Goal: Task Accomplishment & Management: Manage account settings

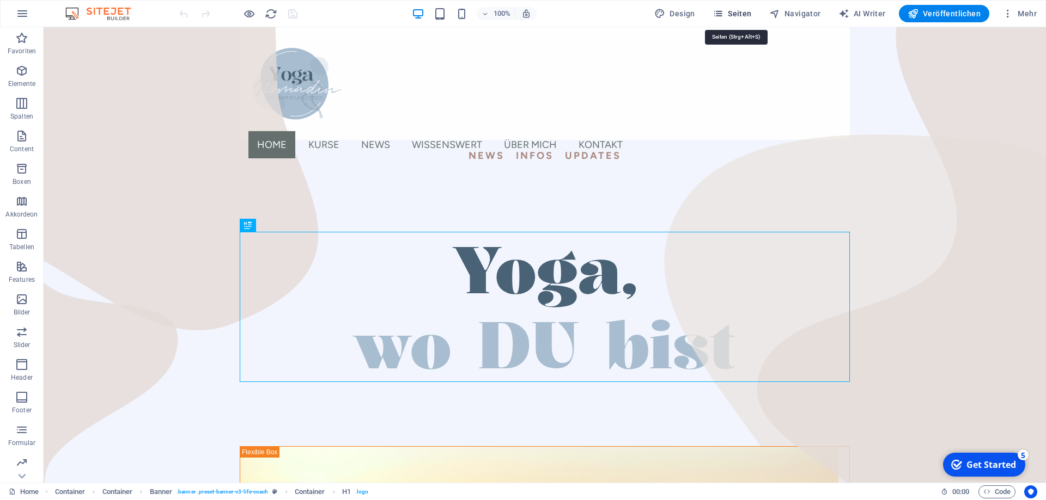
click at [744, 12] on span "Seiten" at bounding box center [731, 13] width 39 height 11
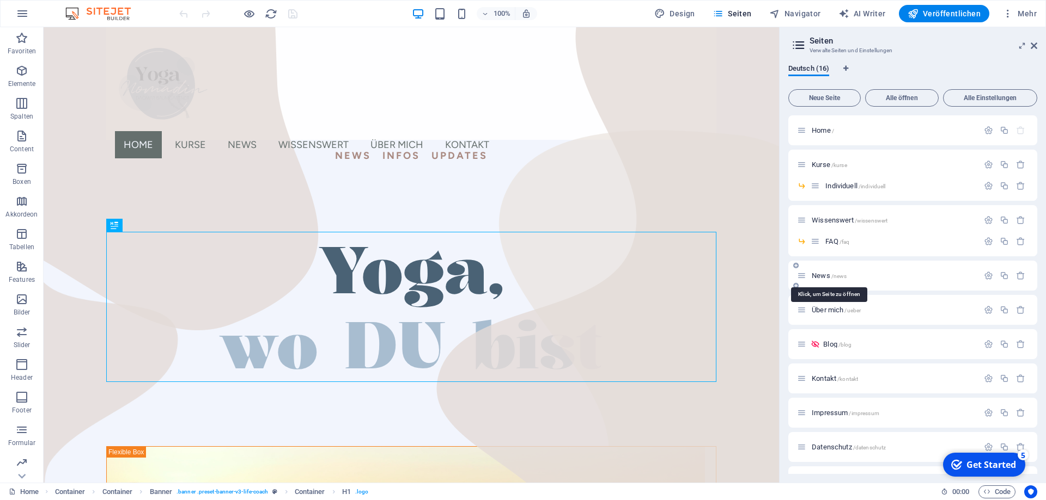
click at [820, 275] on span "News /news" at bounding box center [828, 276] width 35 height 8
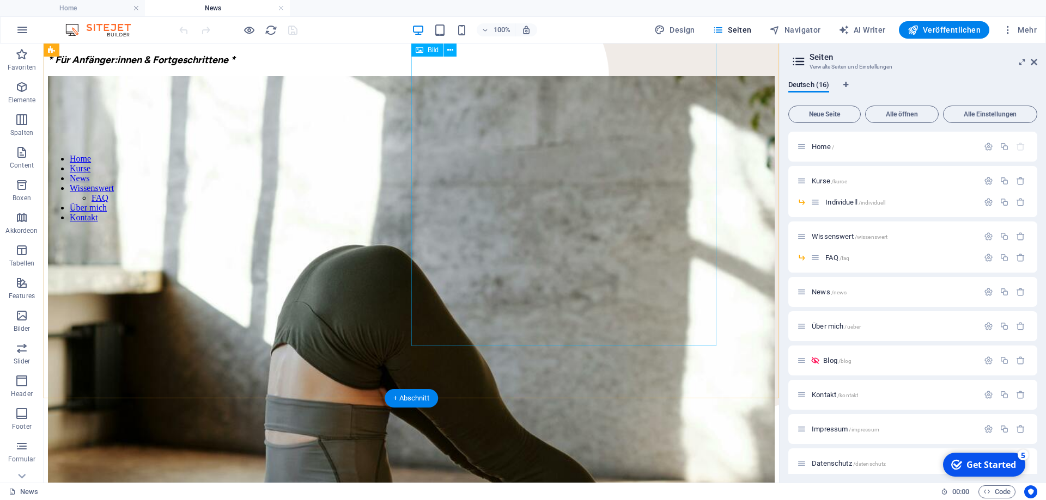
scroll to position [222, 0]
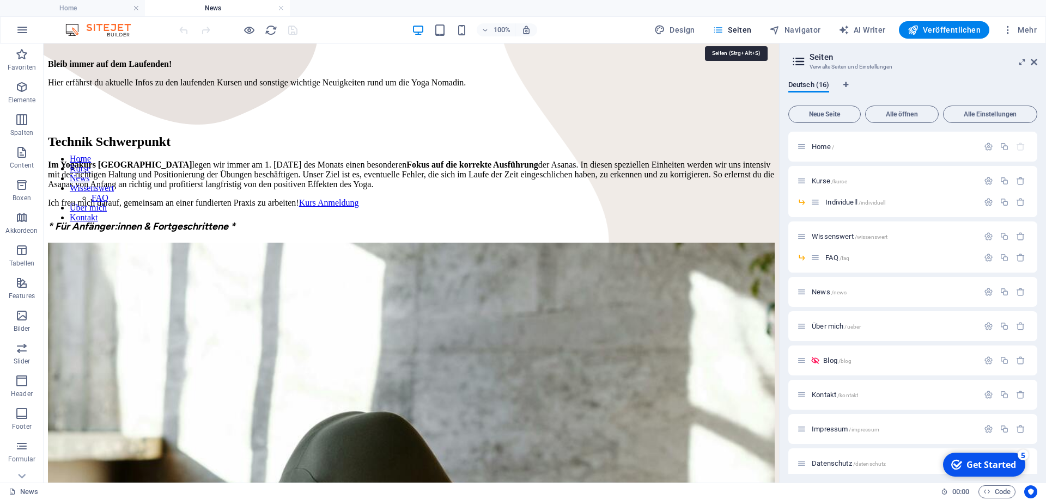
click at [740, 30] on span "Seiten" at bounding box center [731, 30] width 39 height 11
click at [820, 145] on span "Home /" at bounding box center [822, 147] width 22 height 8
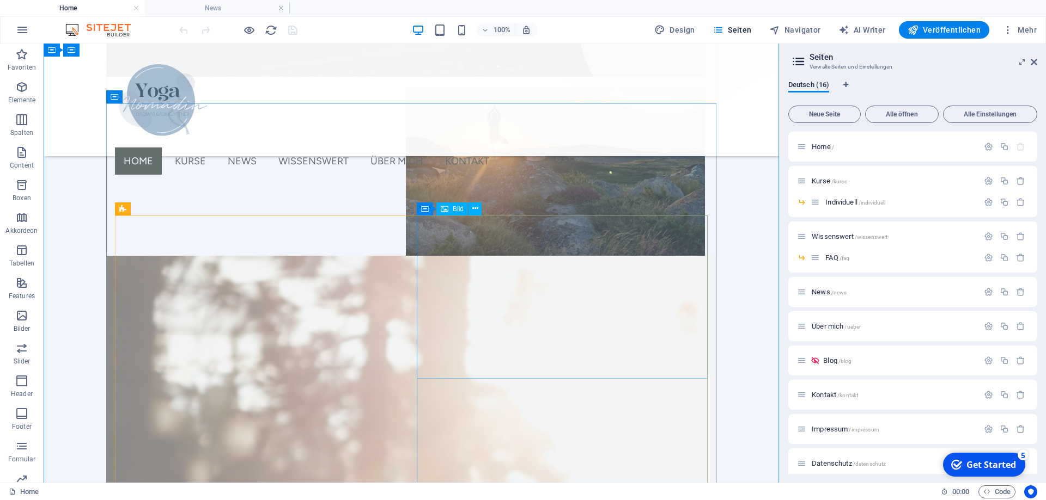
scroll to position [944, 0]
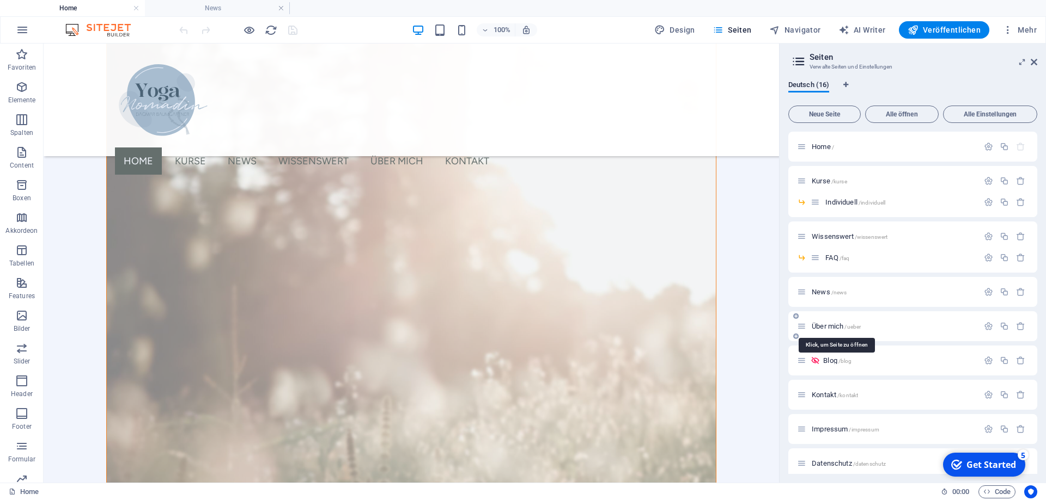
click at [827, 325] on span "Über mich /ueber" at bounding box center [835, 326] width 49 height 8
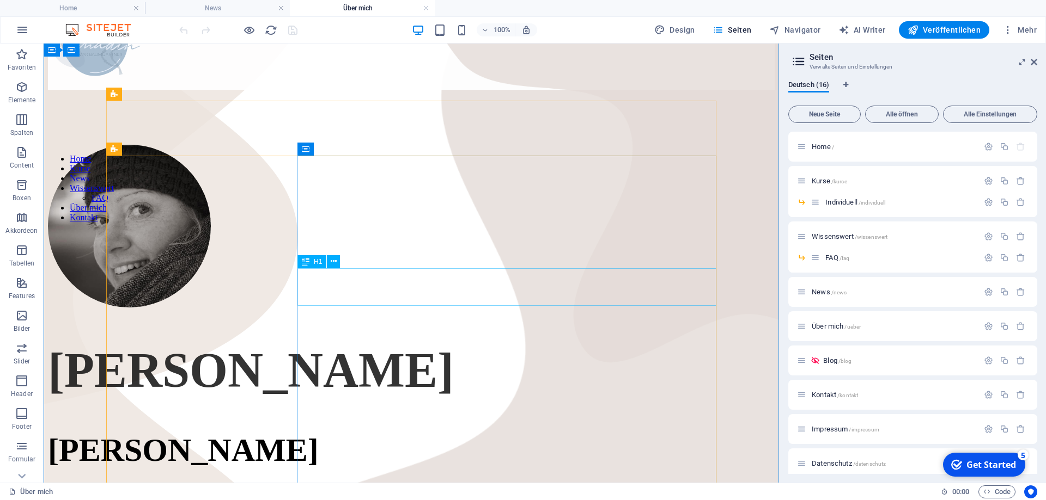
scroll to position [0, 0]
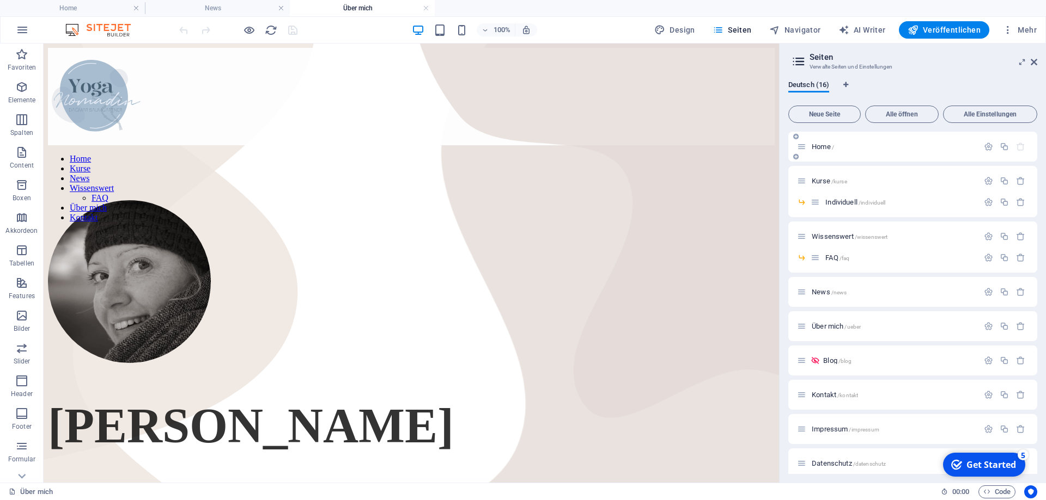
click at [817, 142] on div "Home /" at bounding box center [887, 147] width 181 height 13
click at [821, 145] on span "Home /" at bounding box center [822, 147] width 22 height 8
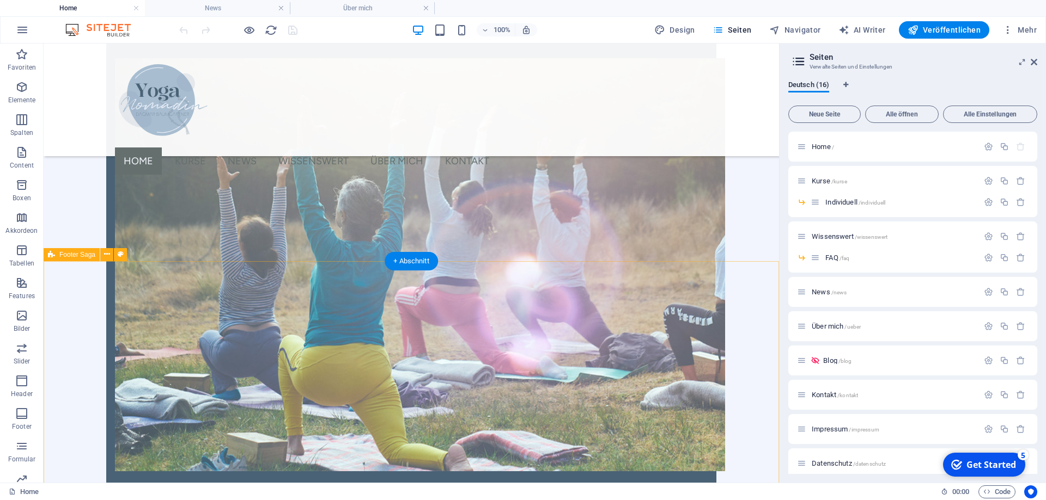
scroll to position [2427, 0]
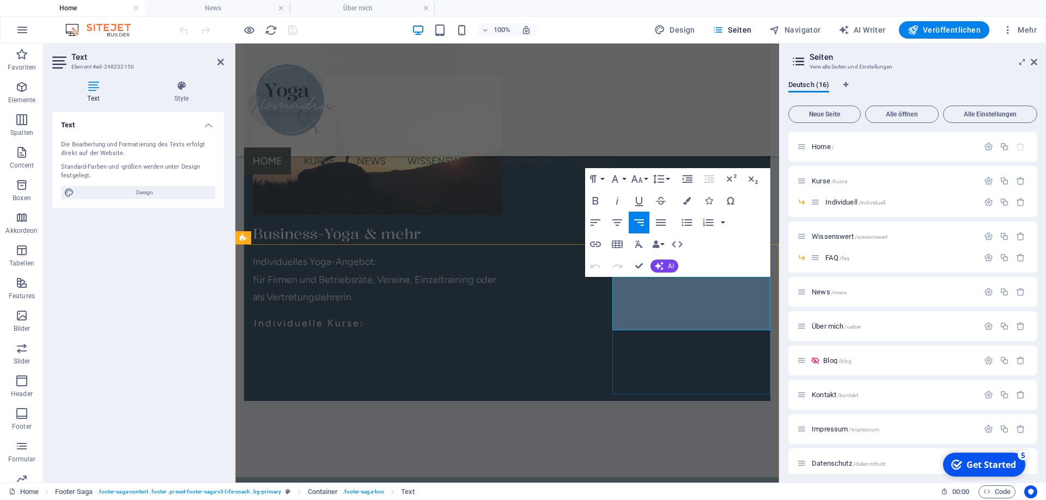
drag, startPoint x: 701, startPoint y: 304, endPoint x: 693, endPoint y: 303, distance: 8.2
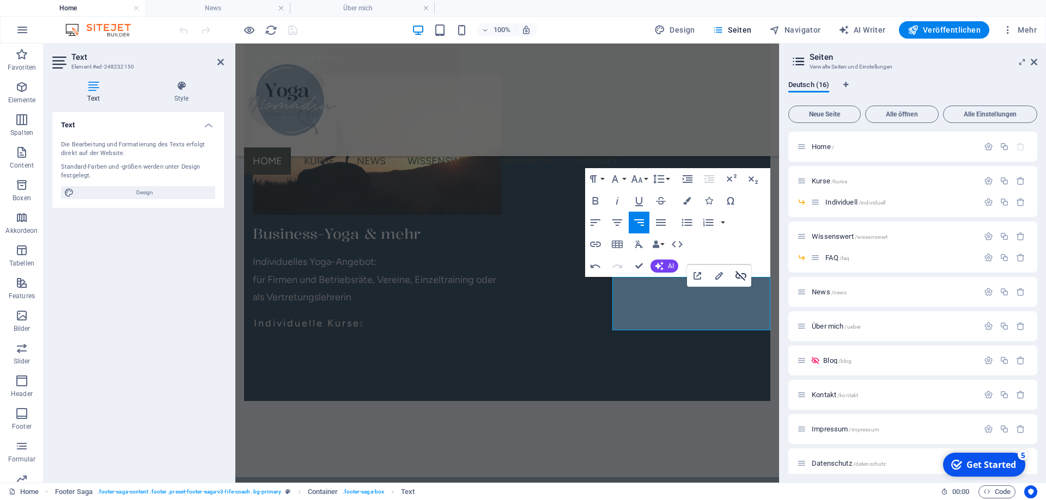
click at [744, 273] on icon "button" at bounding box center [740, 276] width 13 height 13
click at [638, 199] on icon "button" at bounding box center [638, 200] width 13 height 13
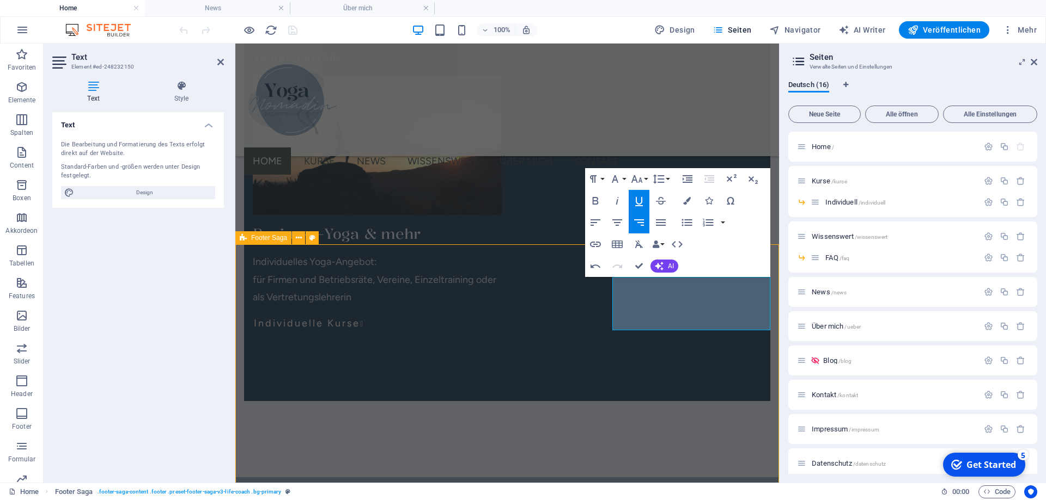
scroll to position [2427, 0]
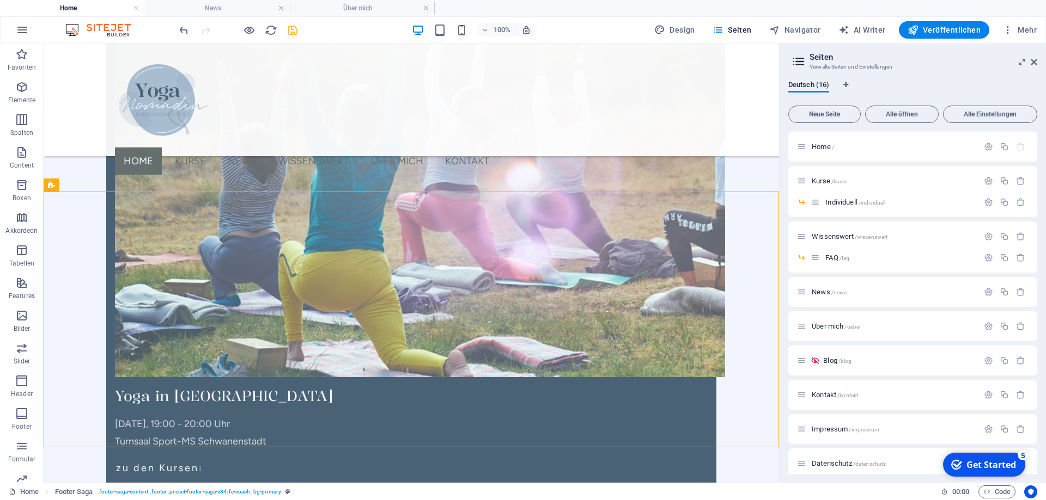
click at [287, 33] on icon "save" at bounding box center [292, 30] width 13 height 13
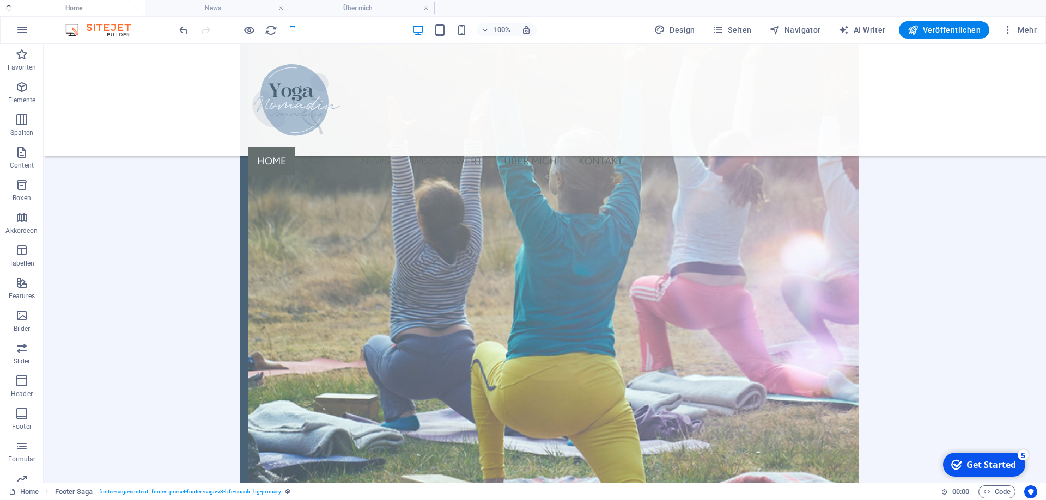
scroll to position [2331, 0]
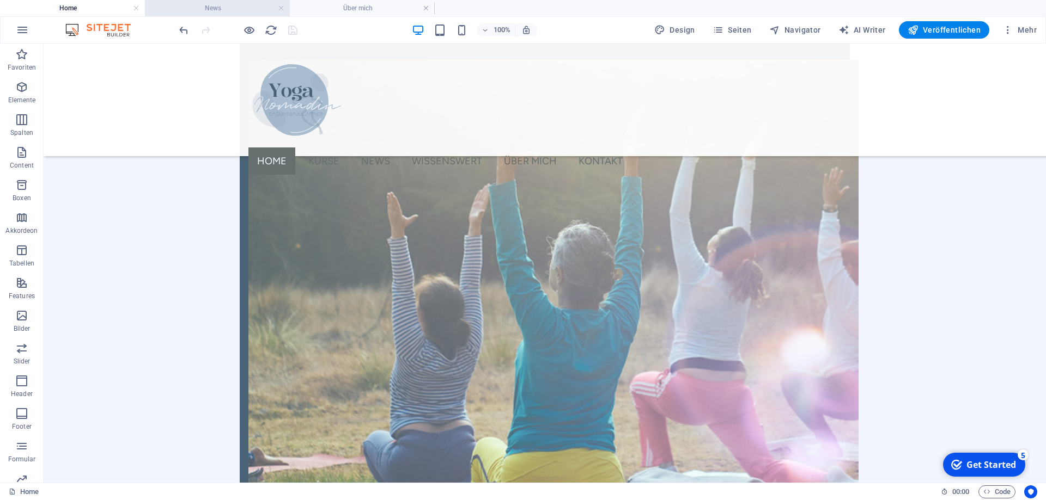
click at [229, 9] on h4 "News" at bounding box center [217, 8] width 145 height 12
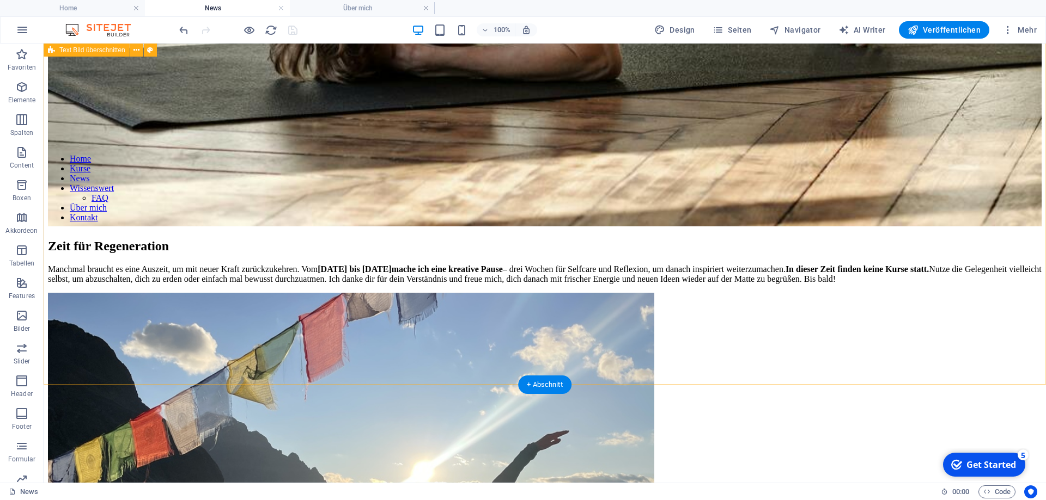
scroll to position [1444, 0]
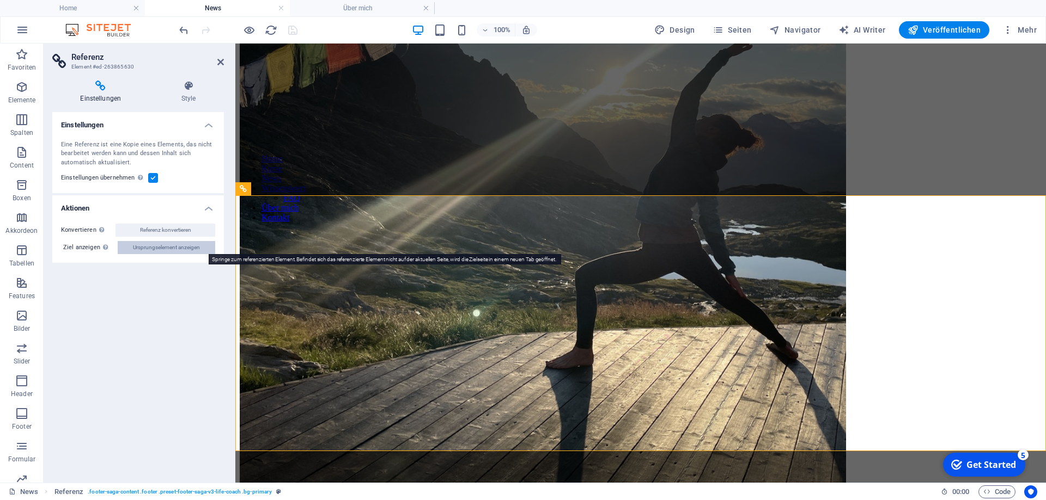
click at [163, 247] on span "Ursprungselement anzeigen" at bounding box center [166, 247] width 67 height 13
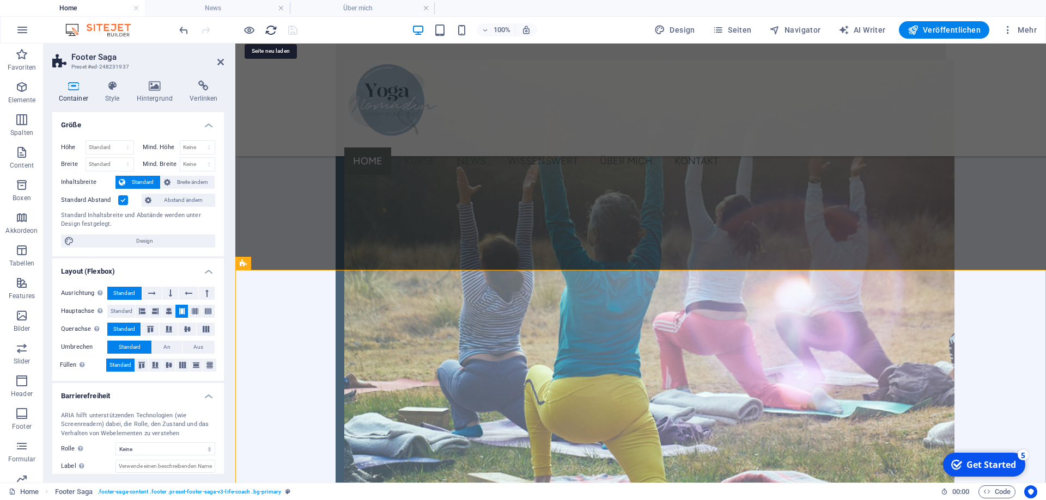
click at [271, 29] on icon "reload" at bounding box center [271, 30] width 13 height 13
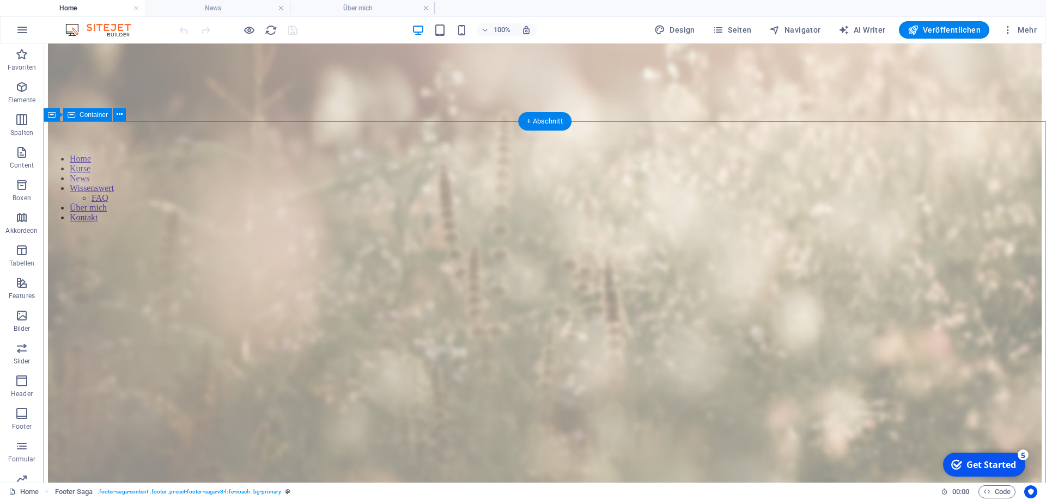
scroll to position [1778, 0]
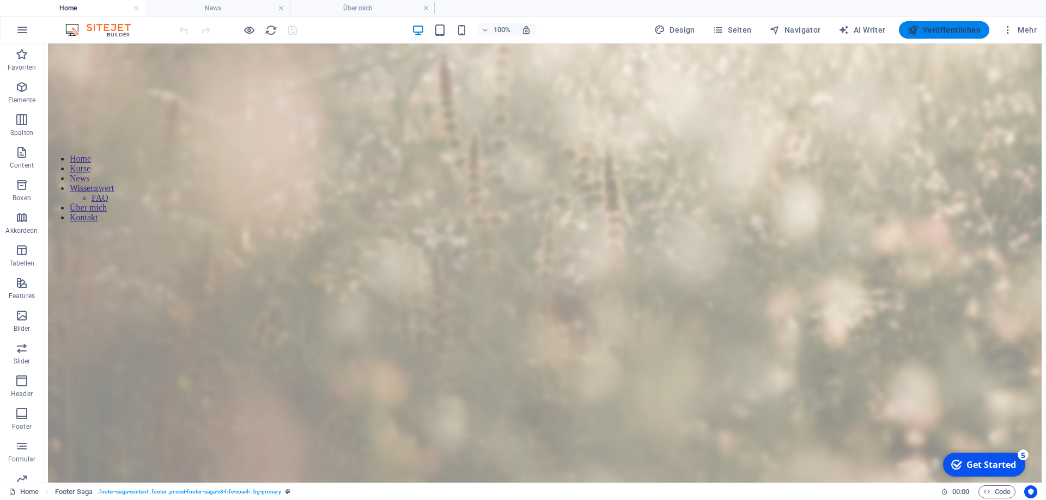
click at [941, 32] on span "Veröffentlichen" at bounding box center [943, 30] width 73 height 11
